Goal: Check status: Check status

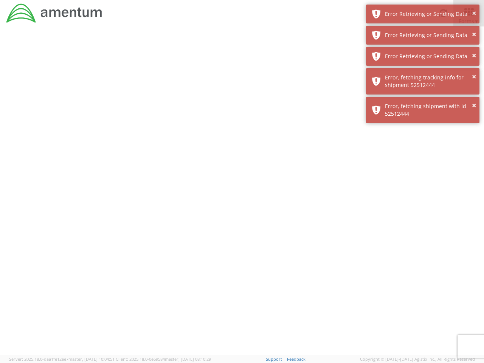
click at [242, 195] on div at bounding box center [242, 190] width 484 height 329
click at [423, 14] on div "Error Retrieving or Sending Data" at bounding box center [429, 14] width 89 height 8
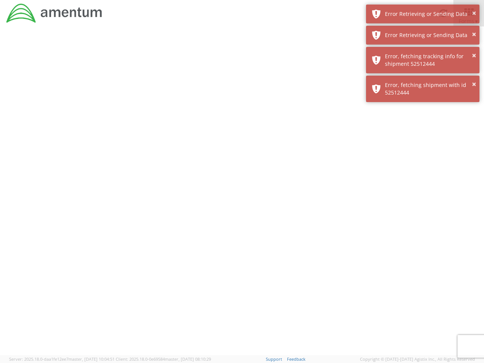
click at [423, 35] on div "Error Retrieving or Sending Data" at bounding box center [429, 35] width 89 height 8
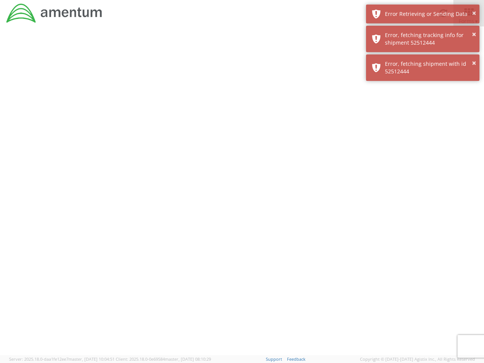
click at [423, 56] on div "× Error, fetching shipment with id 52512444" at bounding box center [423, 67] width 114 height 26
click at [423, 81] on div at bounding box center [242, 190] width 484 height 329
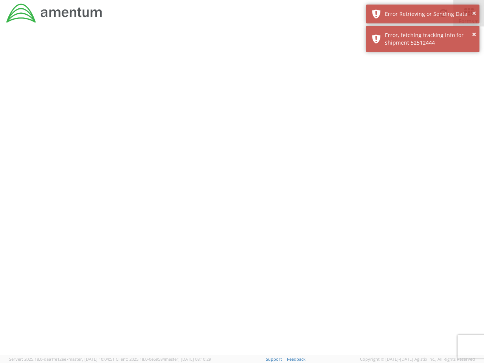
click at [423, 110] on div at bounding box center [242, 190] width 484 height 329
